Goal: Task Accomplishment & Management: Use online tool/utility

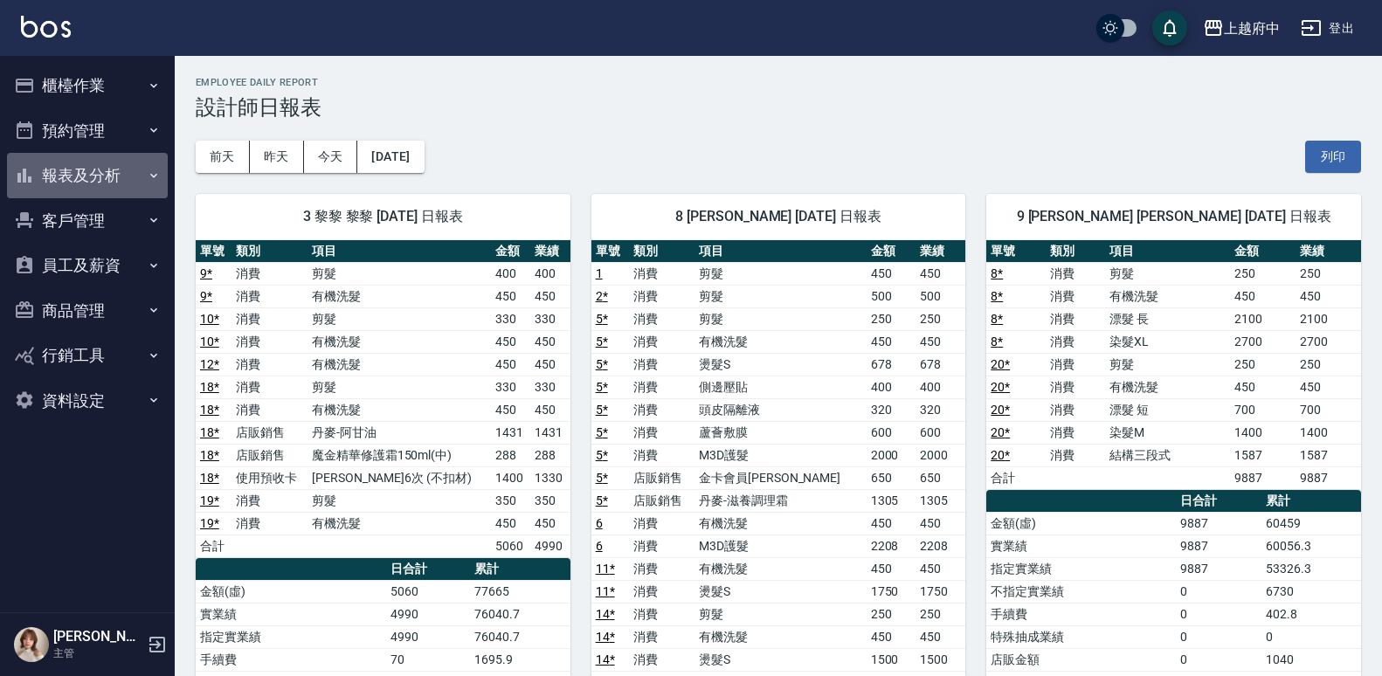
click at [132, 175] on button "報表及分析" at bounding box center [87, 175] width 161 height 45
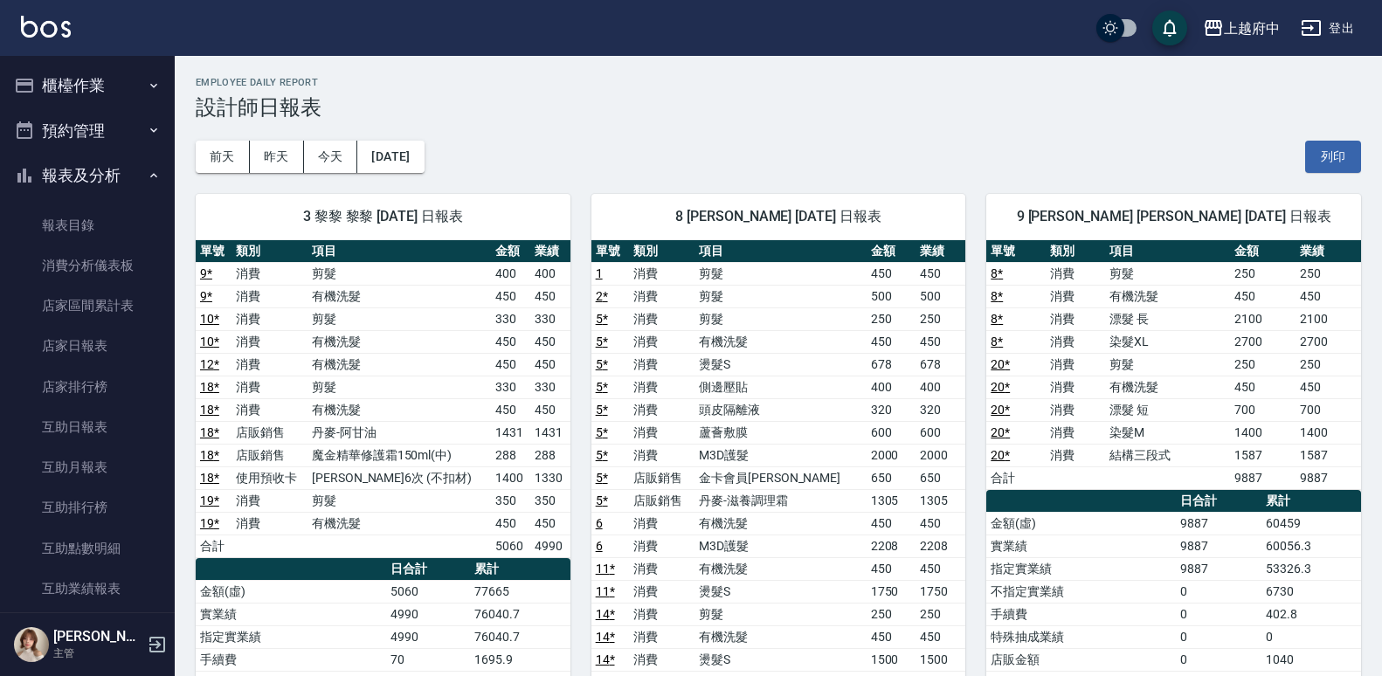
click at [147, 169] on icon "button" at bounding box center [154, 176] width 14 height 14
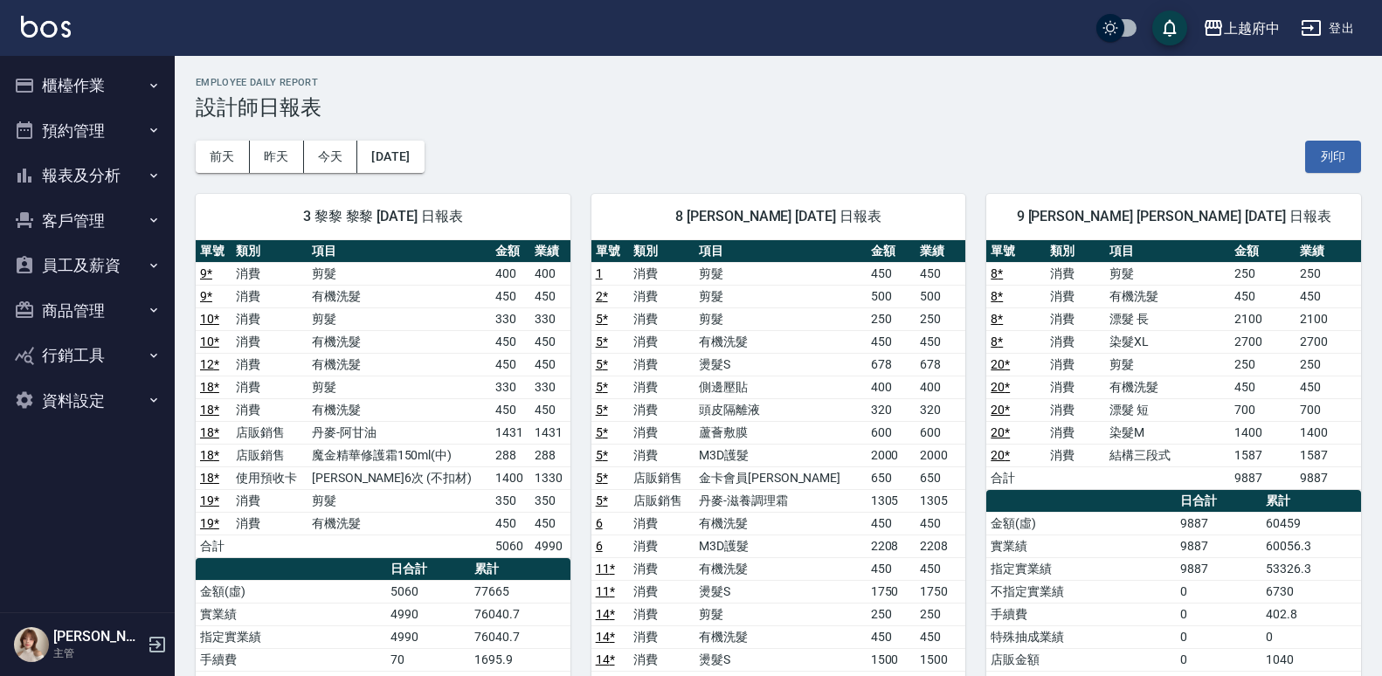
click at [135, 80] on button "櫃檯作業" at bounding box center [87, 85] width 161 height 45
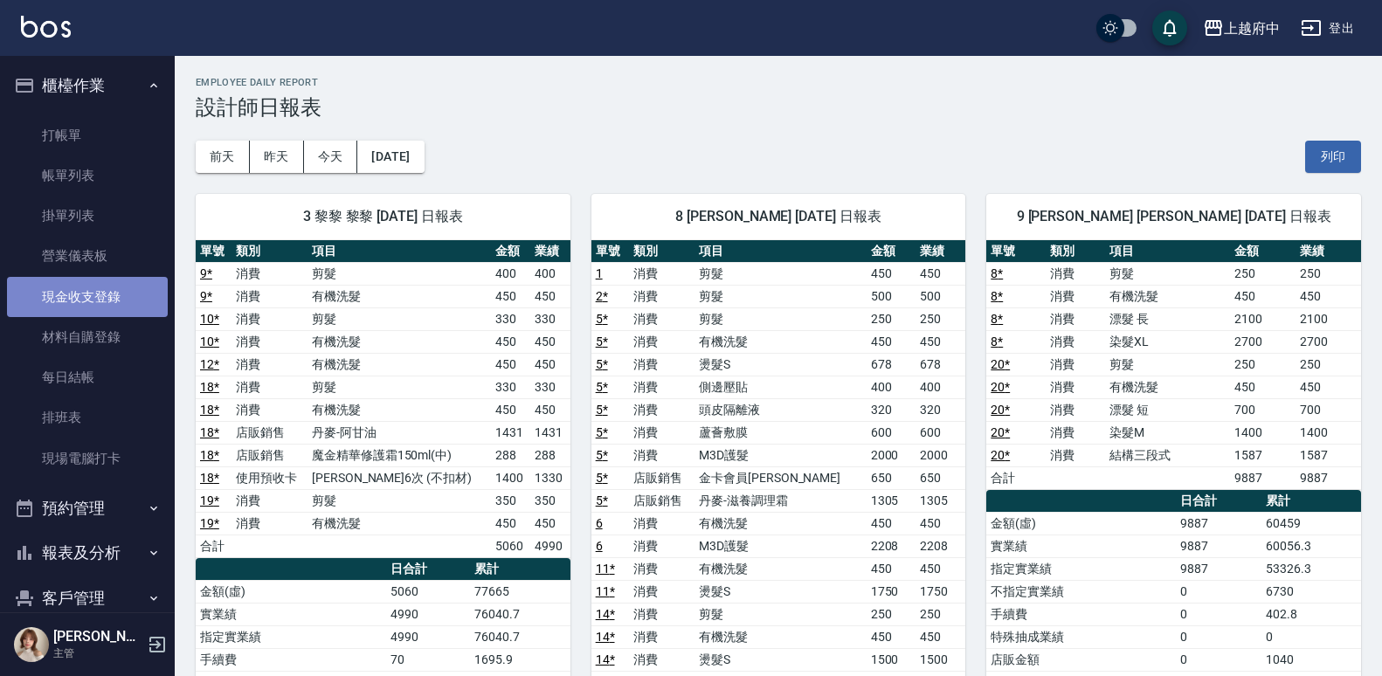
click at [113, 292] on link "現金收支登錄" at bounding box center [87, 297] width 161 height 40
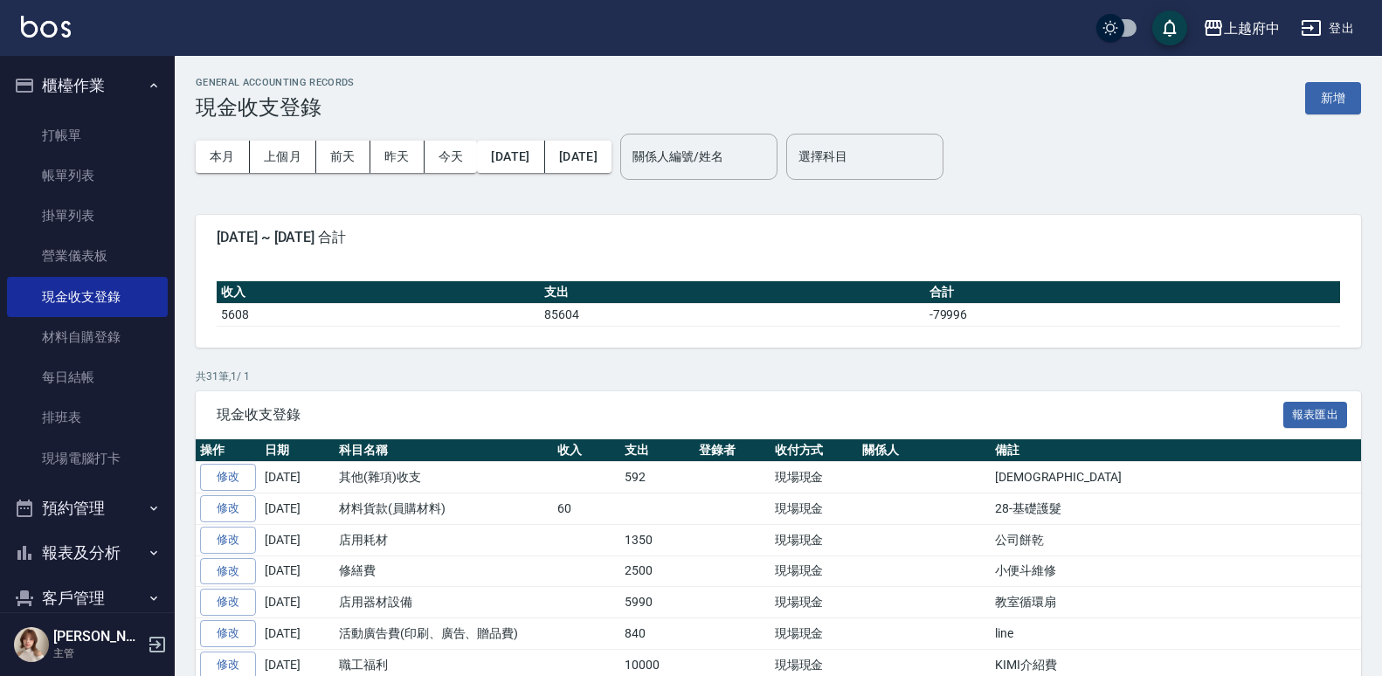
click at [1341, 81] on div "GENERAL ACCOUNTING RECORDS 現金收支登錄 新增" at bounding box center [779, 98] width 1166 height 43
drag, startPoint x: 1341, startPoint y: 81, endPoint x: 1016, endPoint y: 129, distance: 328.6
click at [1341, 86] on button "新增" at bounding box center [1334, 98] width 56 height 32
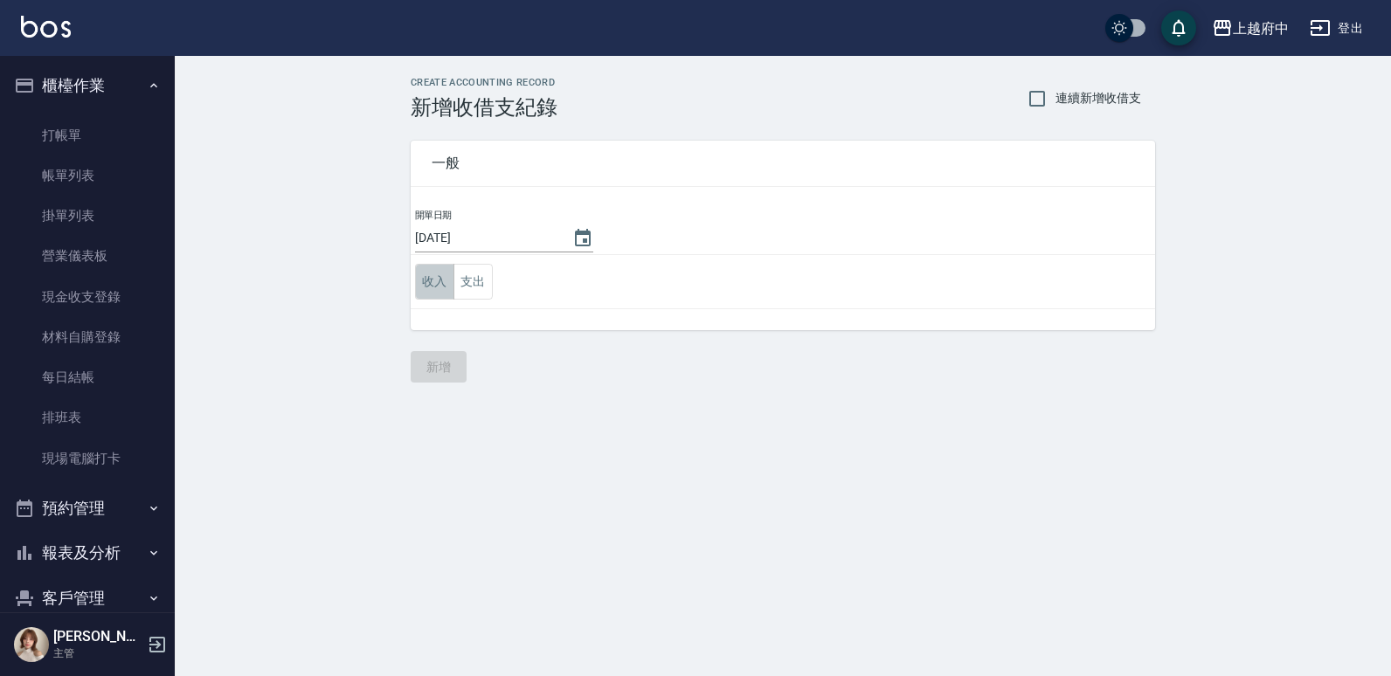
click at [438, 288] on button "收入" at bounding box center [434, 282] width 39 height 36
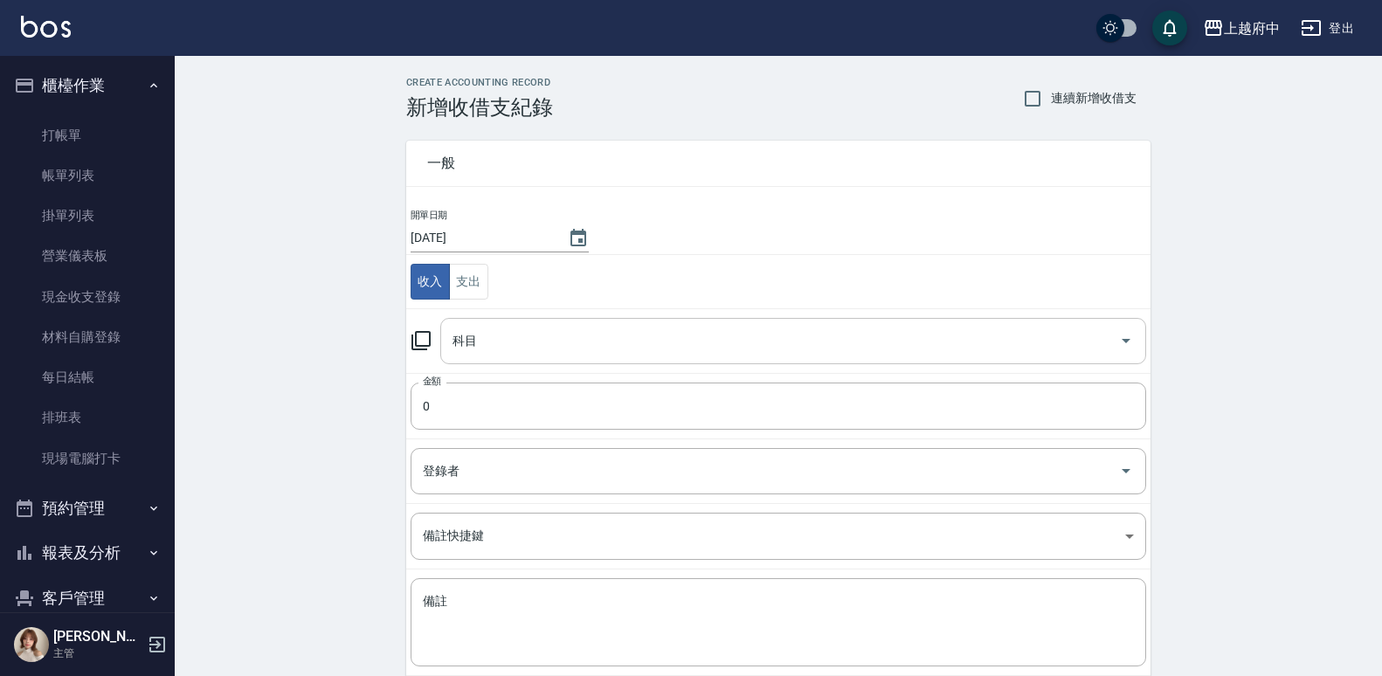
click at [661, 352] on input "科目" at bounding box center [780, 341] width 664 height 31
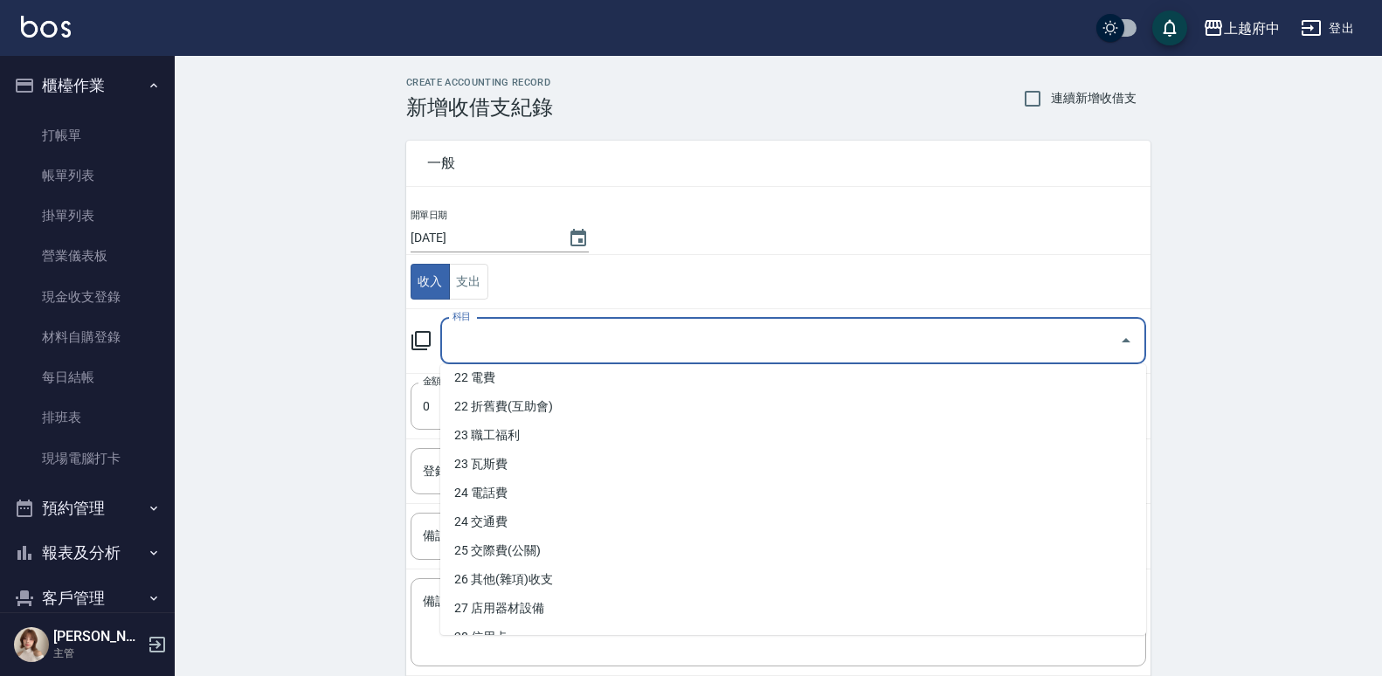
scroll to position [874, 0]
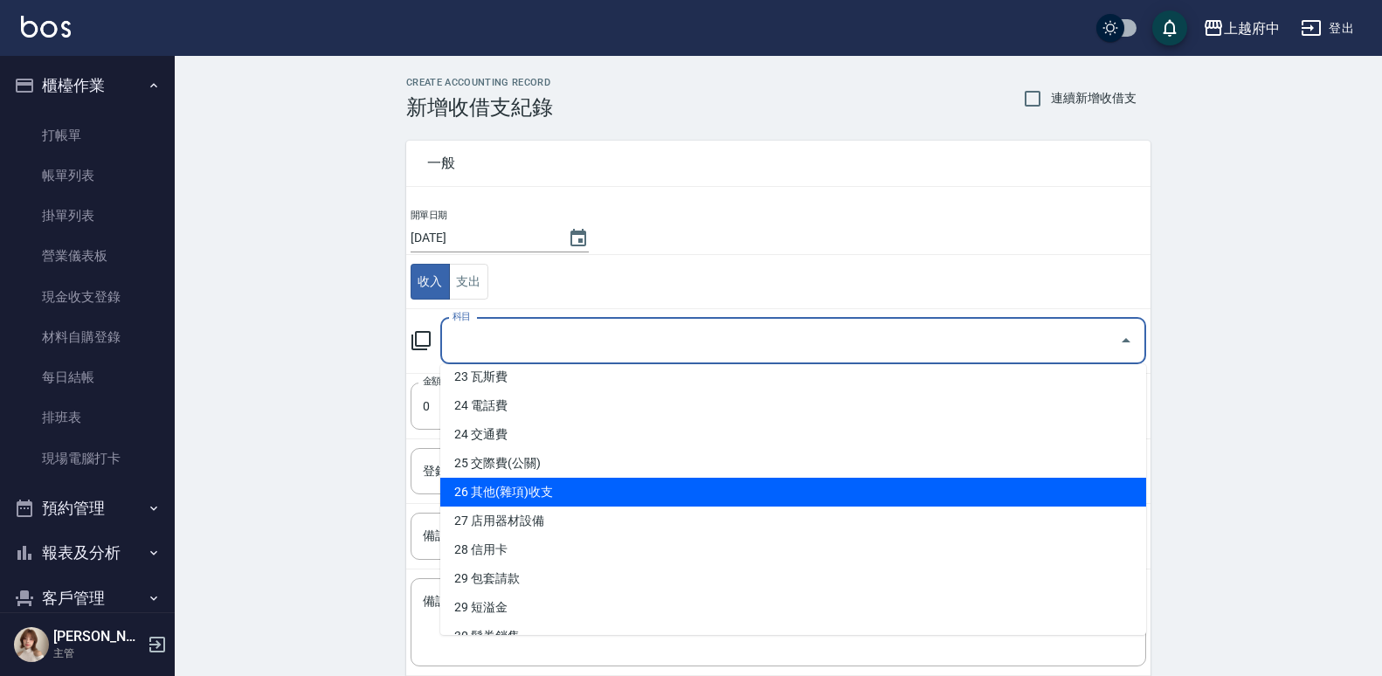
click at [624, 502] on li "26 其他(雜項)收支" at bounding box center [793, 492] width 706 height 29
type input "26 其他(雜項)收支"
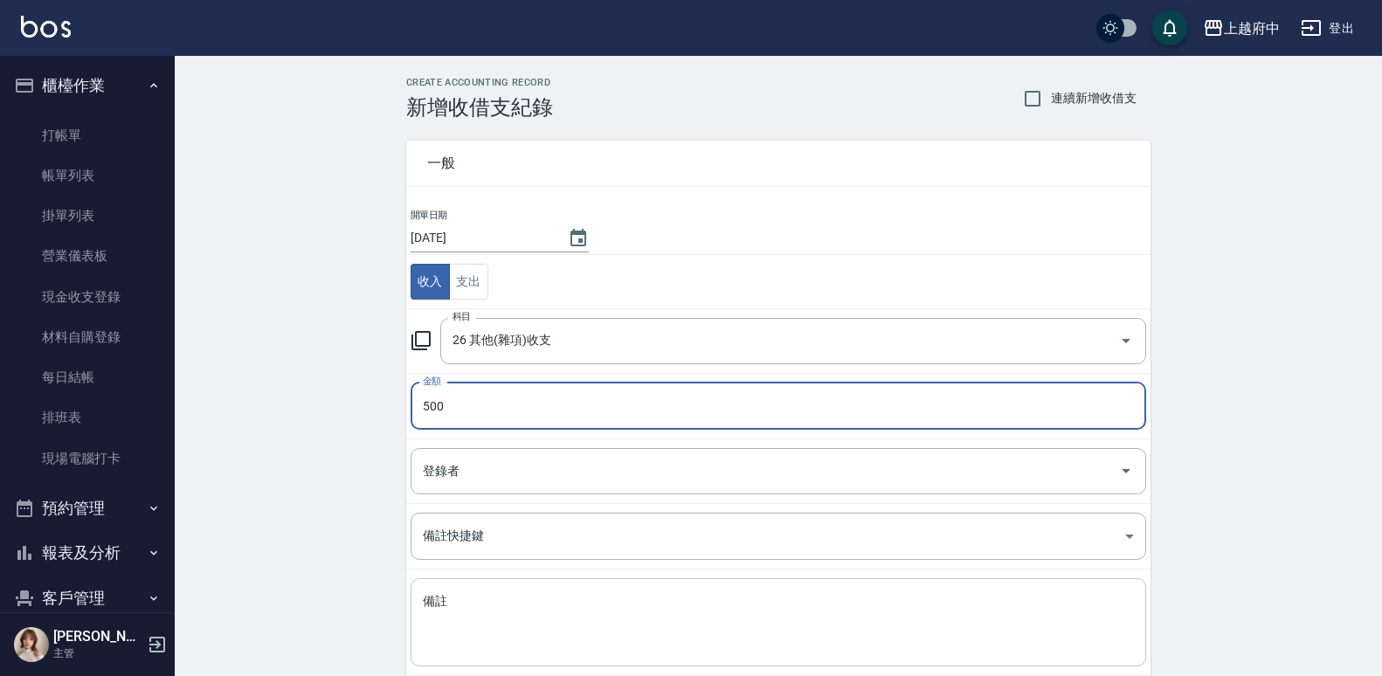
type input "500"
click at [625, 627] on textarea "備註" at bounding box center [778, 622] width 711 height 59
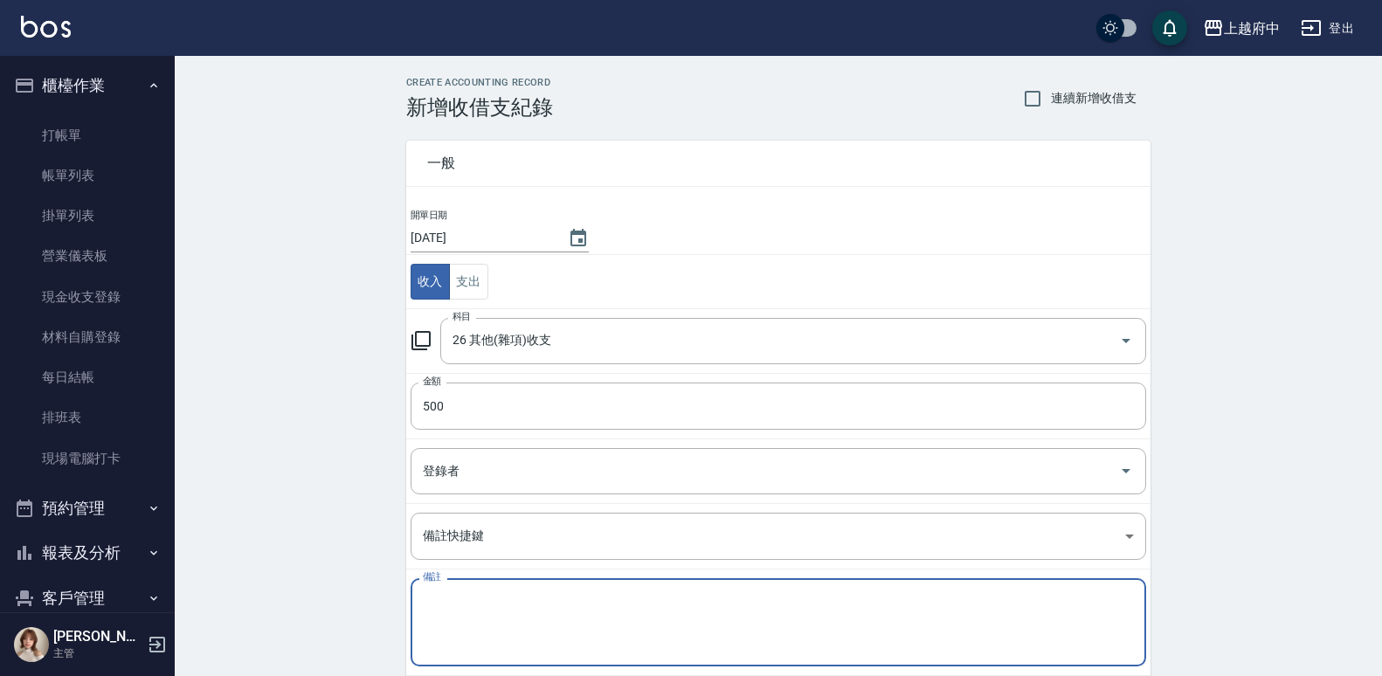
type textarea "d"
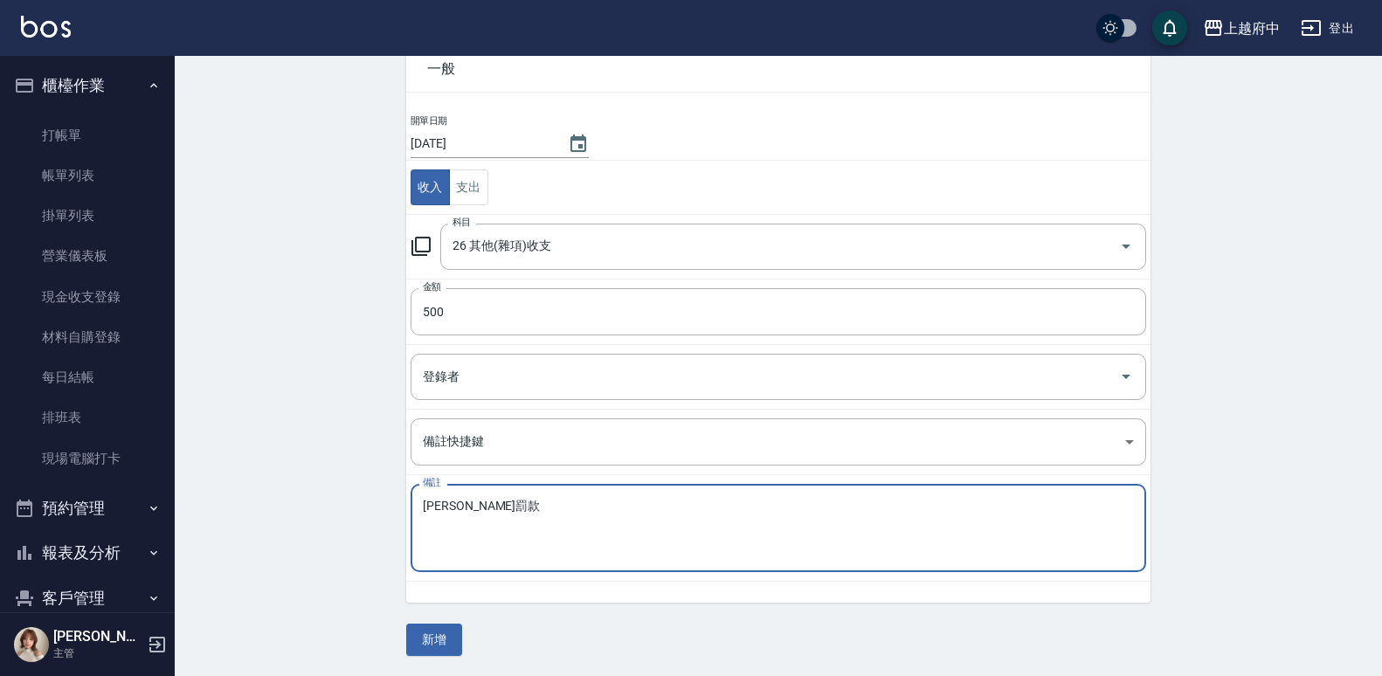
scroll to position [95, 0]
type textarea "[PERSON_NAME]罰款"
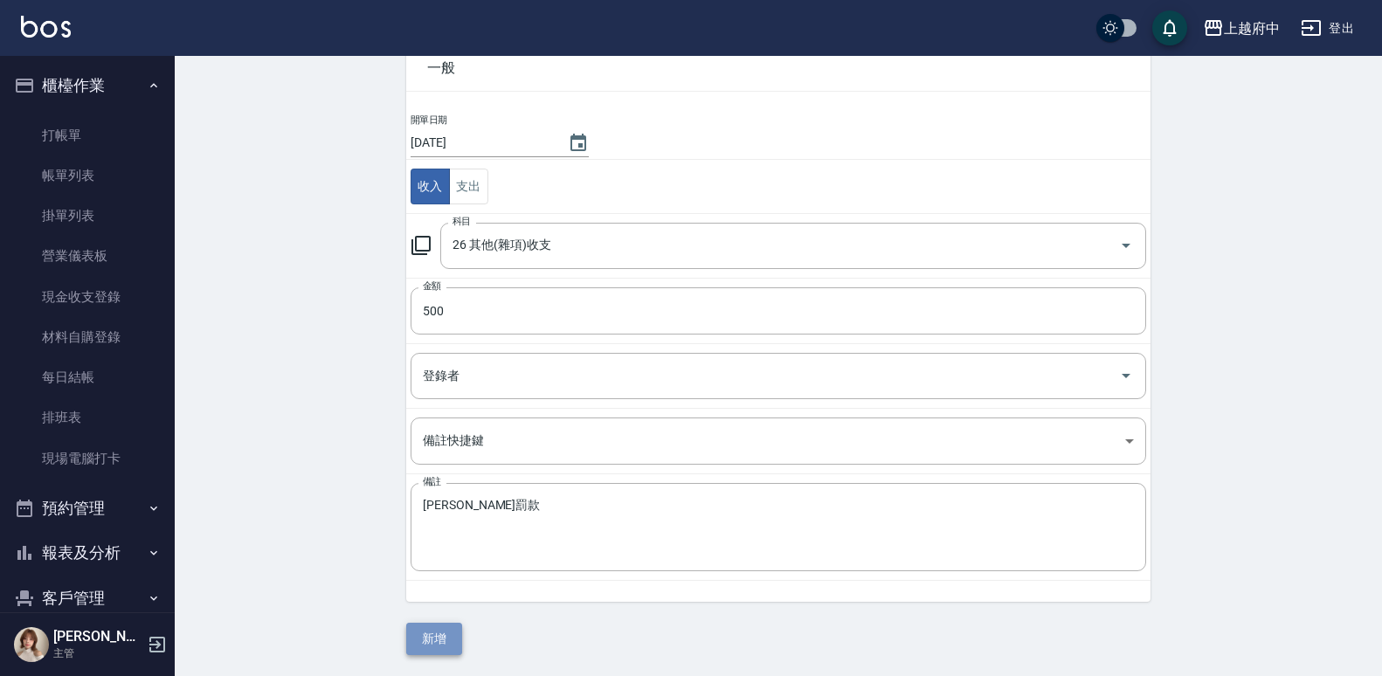
click at [436, 641] on button "新增" at bounding box center [434, 639] width 56 height 32
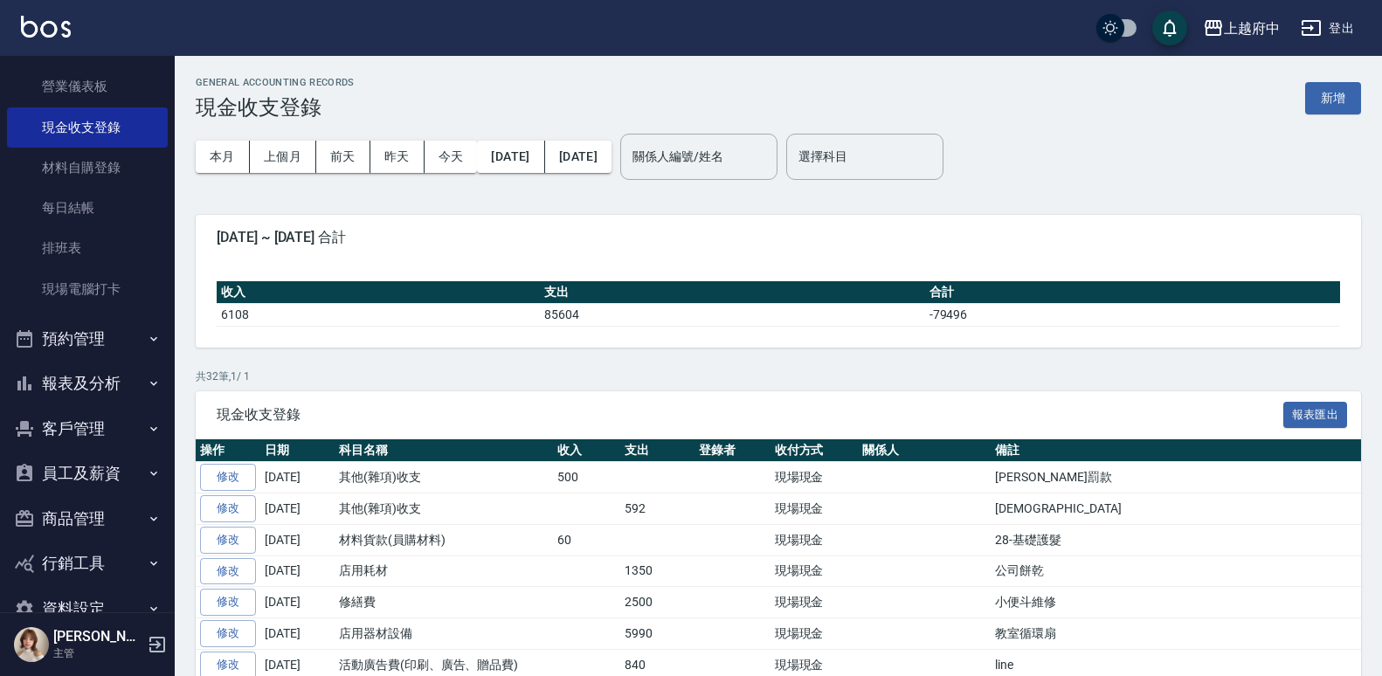
scroll to position [209, 0]
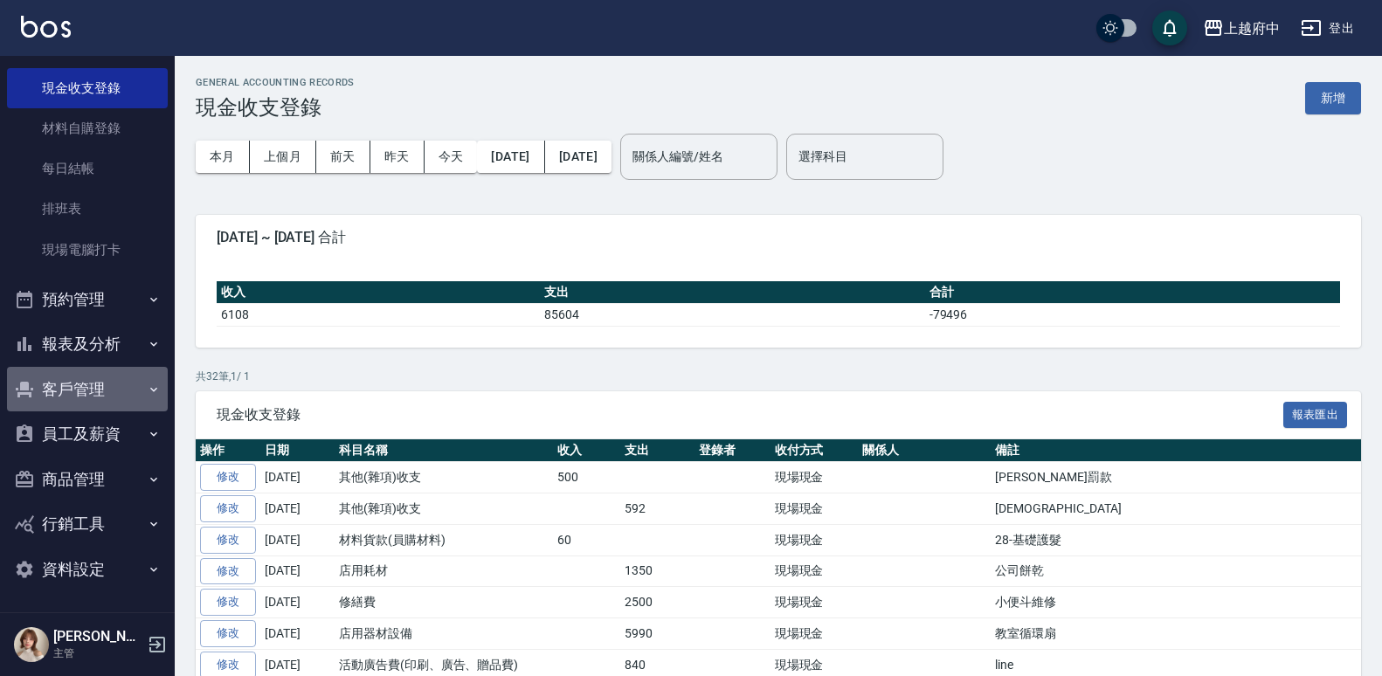
click at [119, 387] on button "客戶管理" at bounding box center [87, 389] width 161 height 45
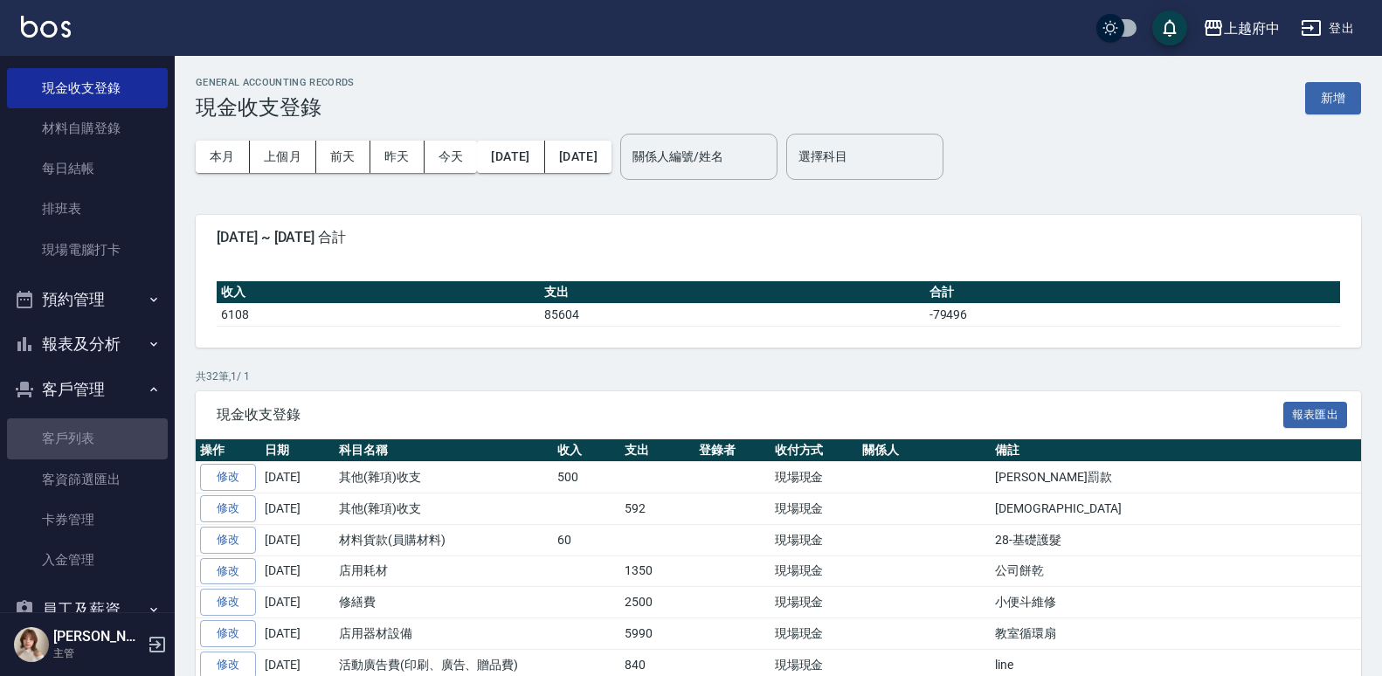
drag, startPoint x: 87, startPoint y: 438, endPoint x: 204, endPoint y: 283, distance: 193.5
click at [87, 438] on link "客戶列表" at bounding box center [87, 439] width 161 height 40
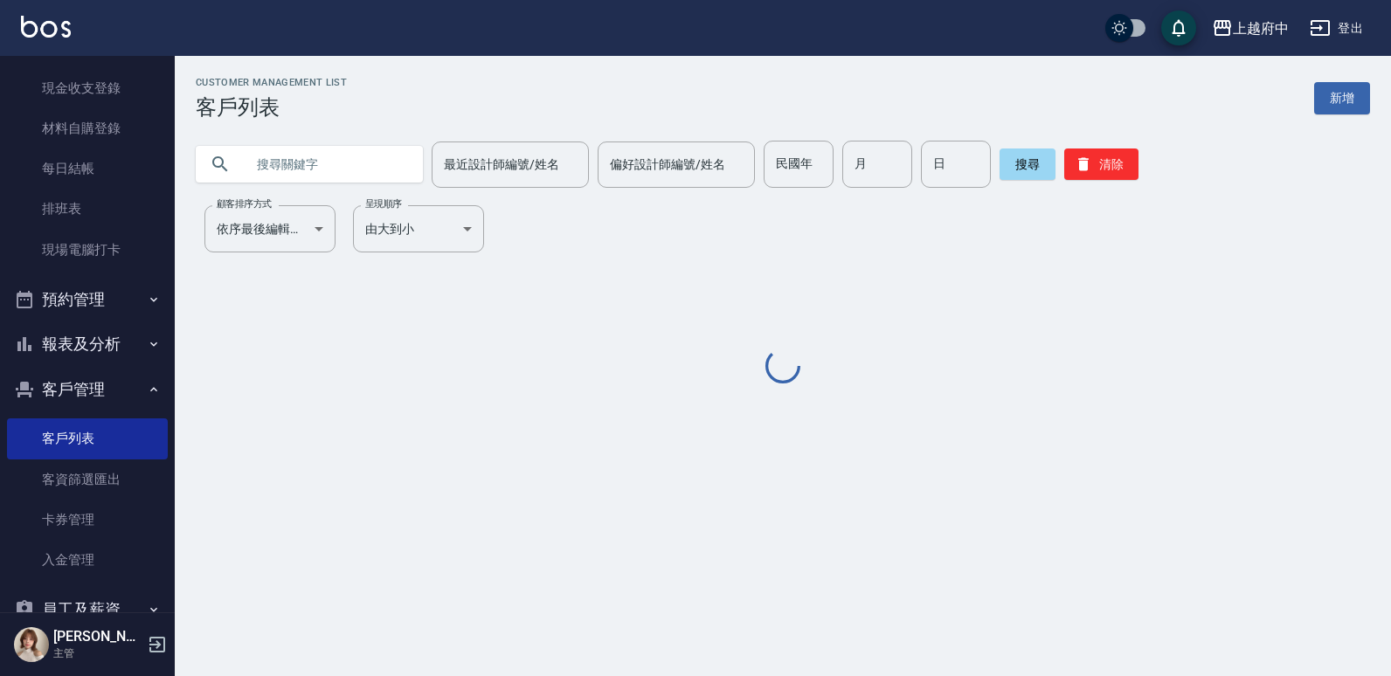
click at [294, 163] on input "text" at bounding box center [327, 164] width 164 height 47
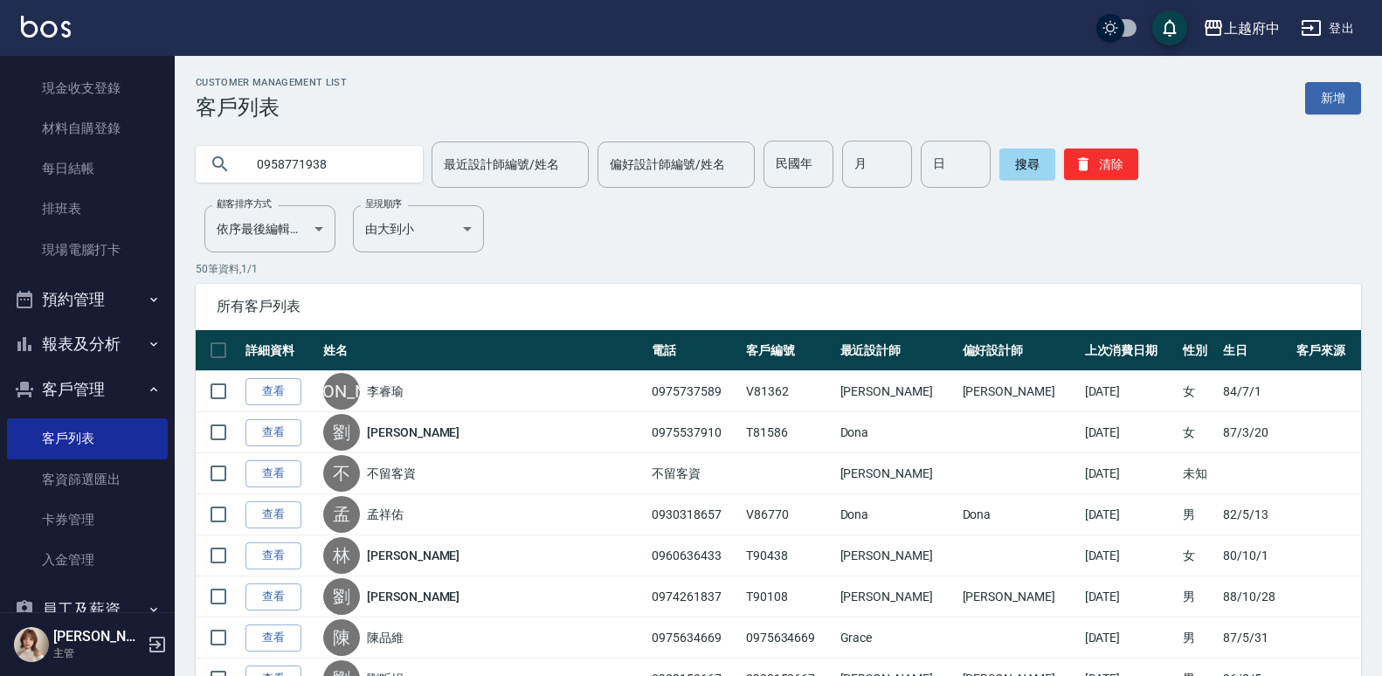
type input "0958771938"
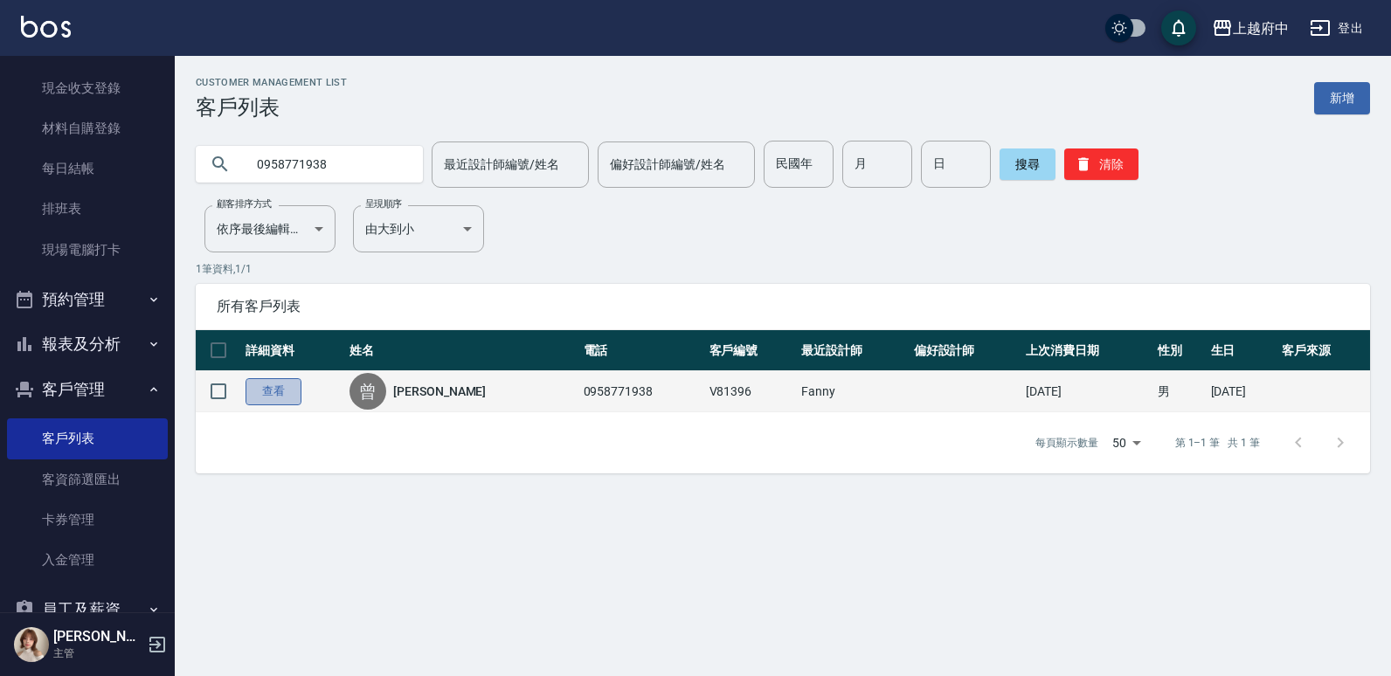
click at [288, 391] on link "查看" at bounding box center [274, 391] width 56 height 27
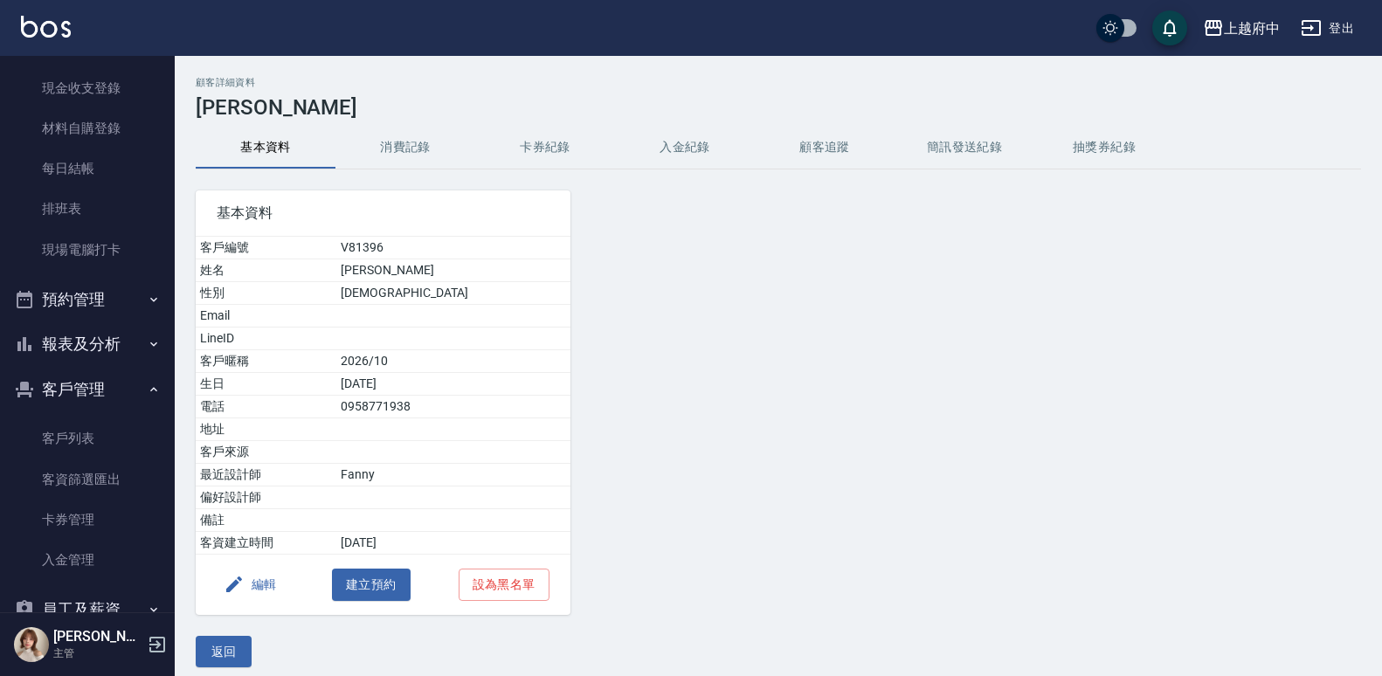
scroll to position [12, 0]
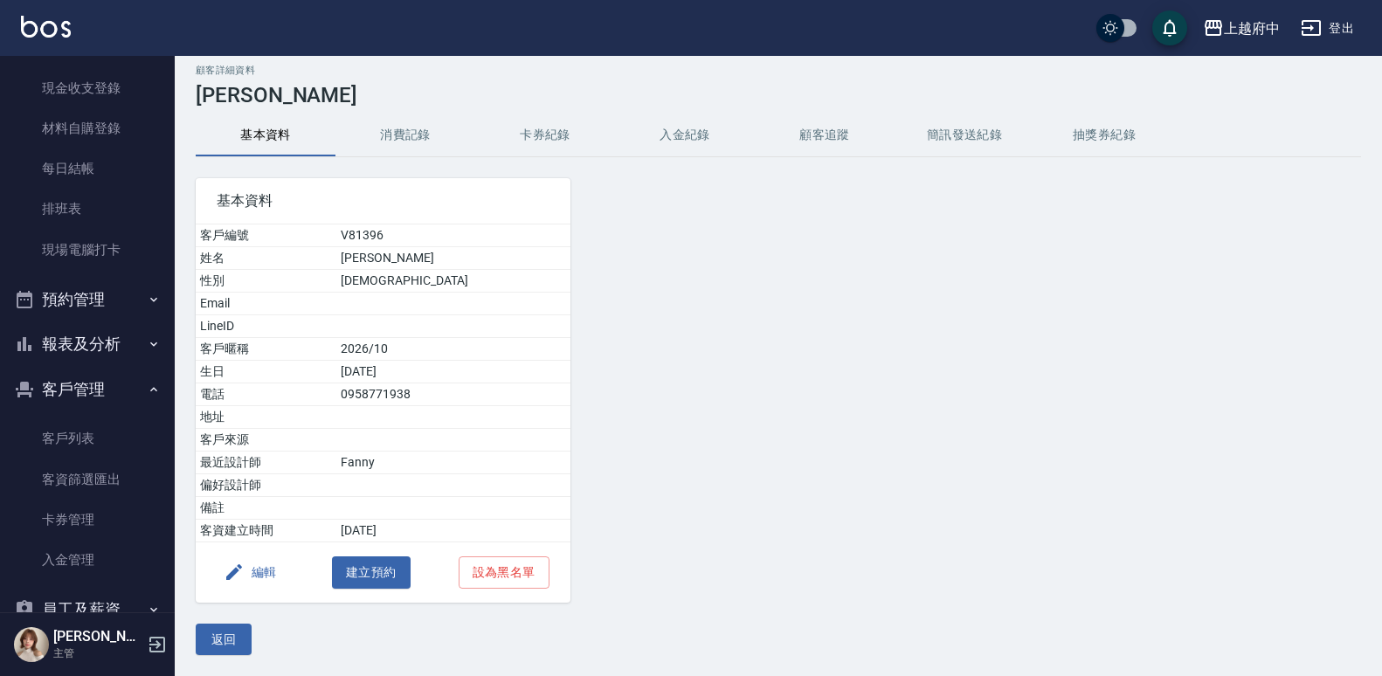
click at [208, 655] on div "顧客詳細資料 [PERSON_NAME]資料 消費記錄 卡券紀錄 入金紀錄 顧客追蹤 簡訊發送紀錄 抽獎券紀錄 基本資料 客戶編號 V81396 姓名 [PE…" at bounding box center [779, 360] width 1208 height 633
click at [212, 646] on button "返回" at bounding box center [224, 640] width 56 height 32
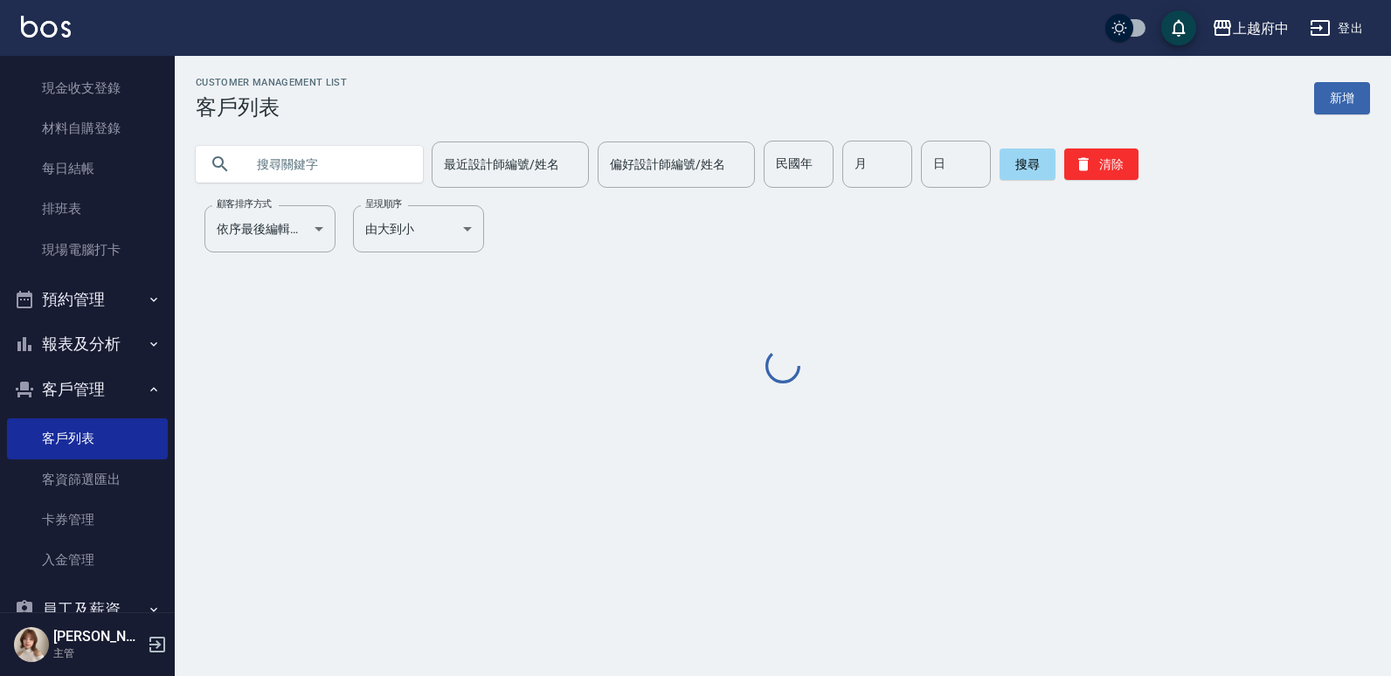
click at [296, 154] on input "text" at bounding box center [327, 164] width 164 height 47
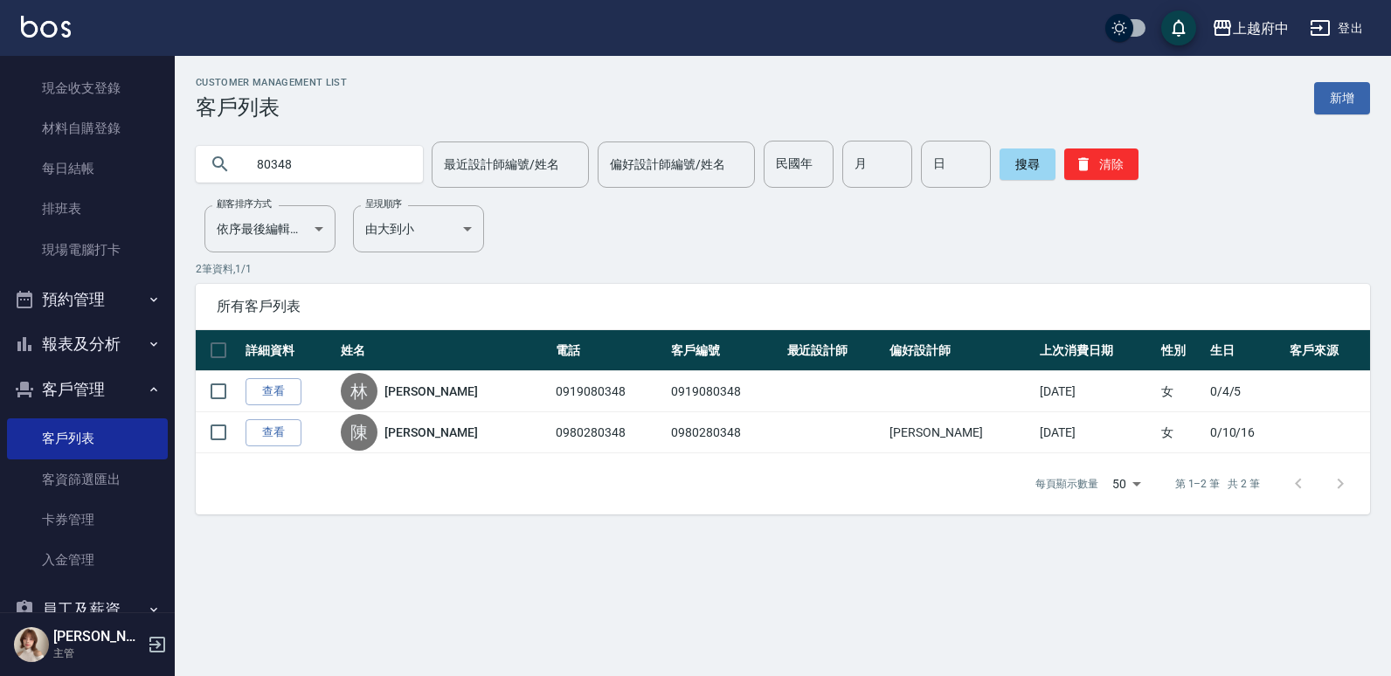
click at [253, 160] on input "80348" at bounding box center [327, 164] width 164 height 47
click at [350, 167] on input "80348" at bounding box center [327, 164] width 164 height 47
type input "8"
type input "胡奕安"
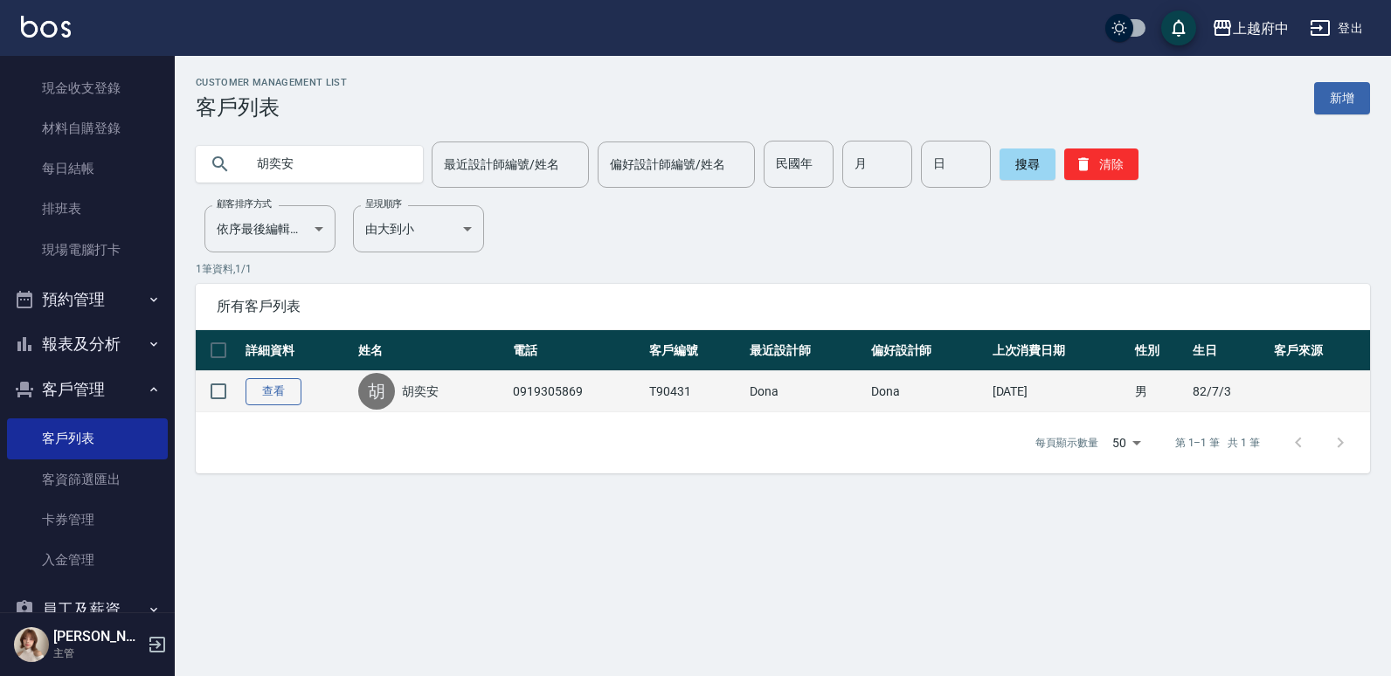
click at [280, 398] on link "查看" at bounding box center [274, 391] width 56 height 27
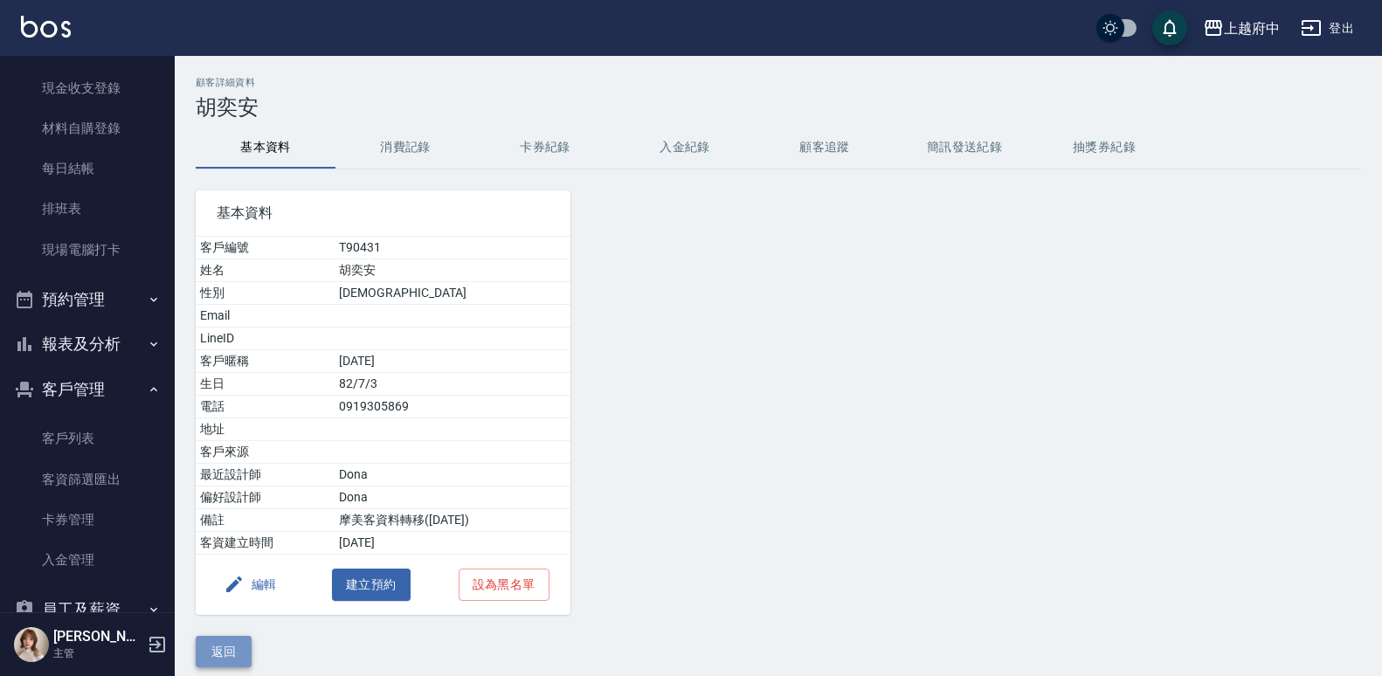
click at [245, 644] on button "返回" at bounding box center [224, 652] width 56 height 32
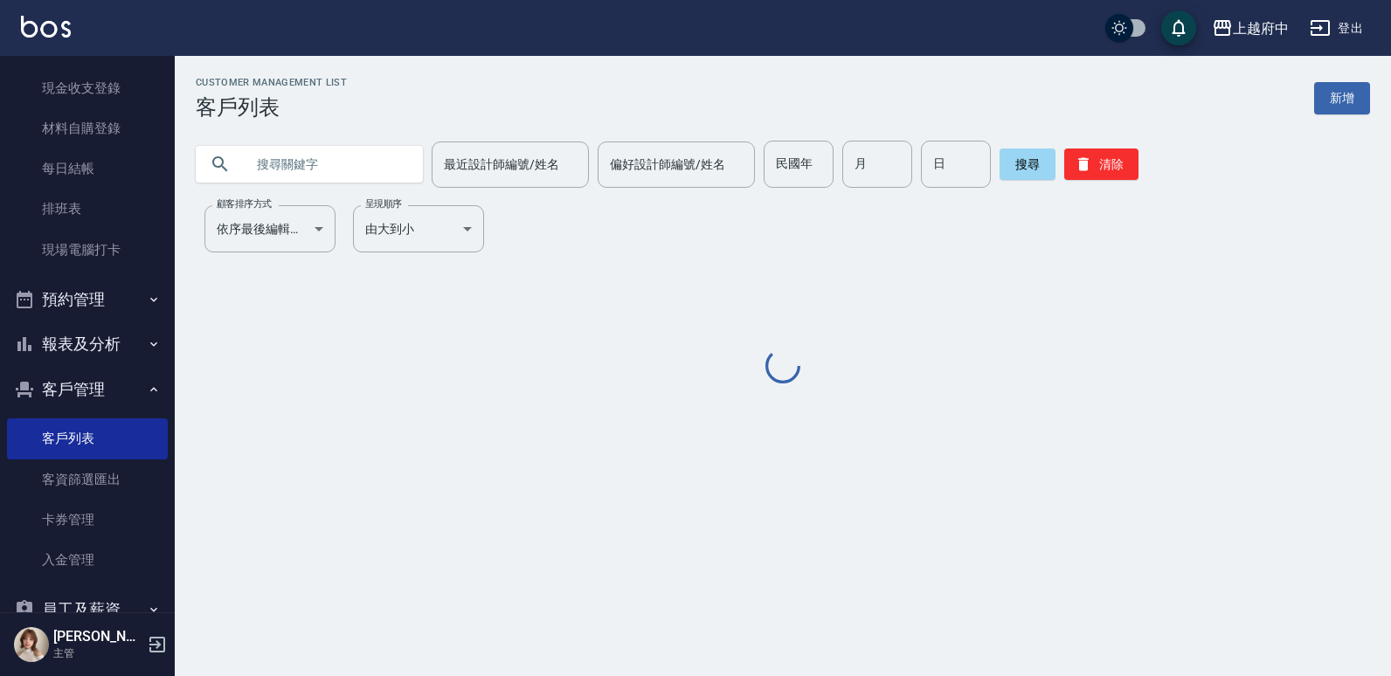
click at [335, 159] on input "text" at bounding box center [327, 164] width 164 height 47
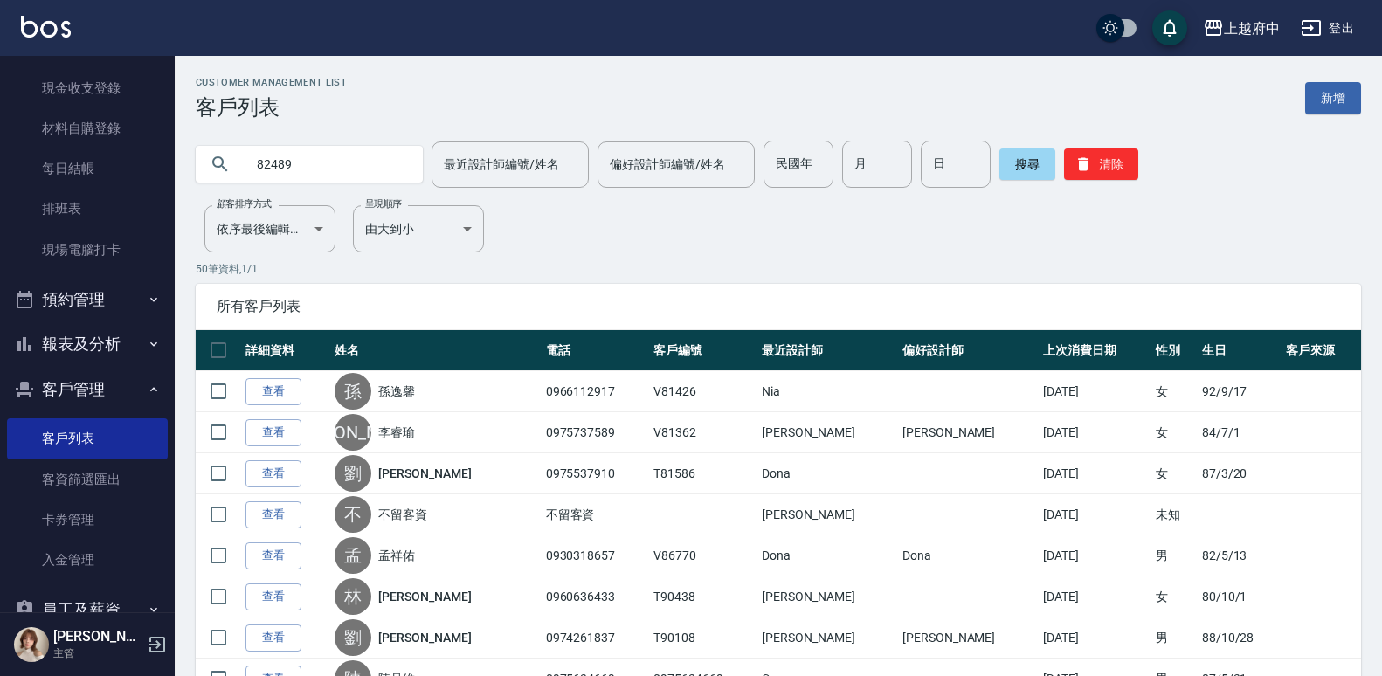
type input "82489"
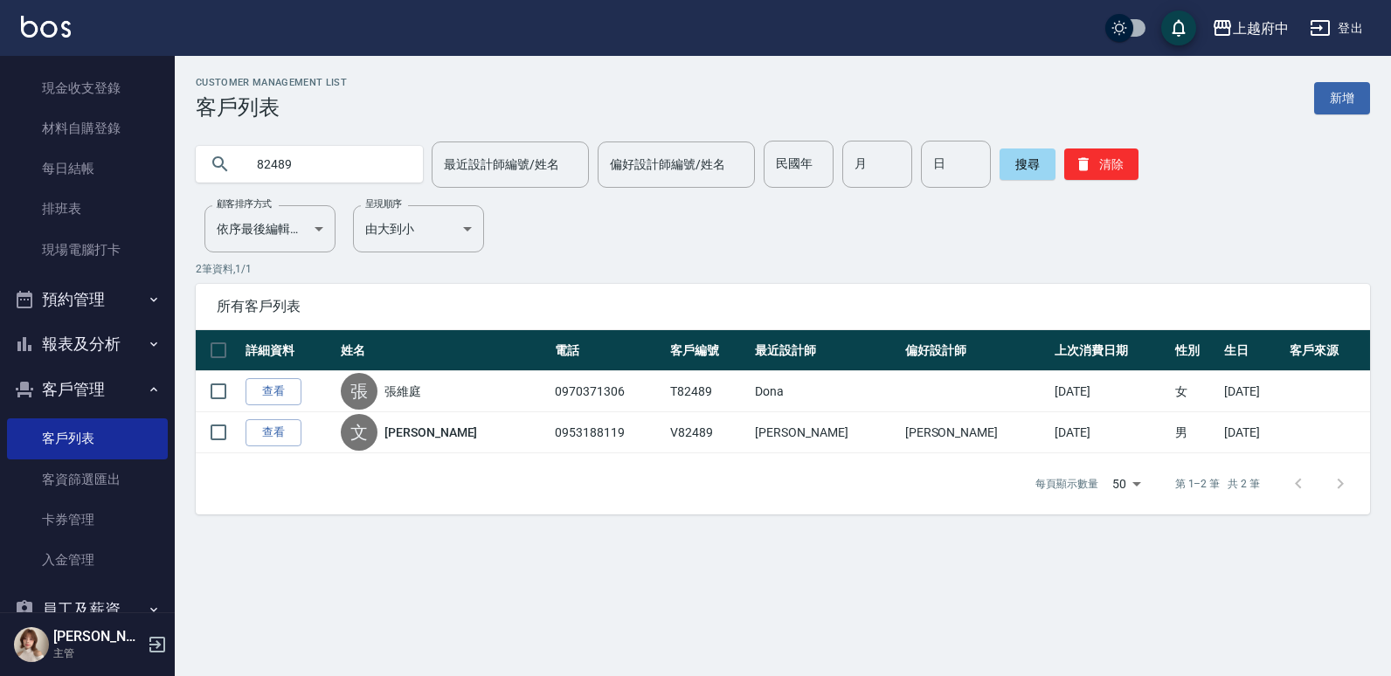
click at [268, 395] on link "查看" at bounding box center [274, 391] width 56 height 27
